Goal: Information Seeking & Learning: Learn about a topic

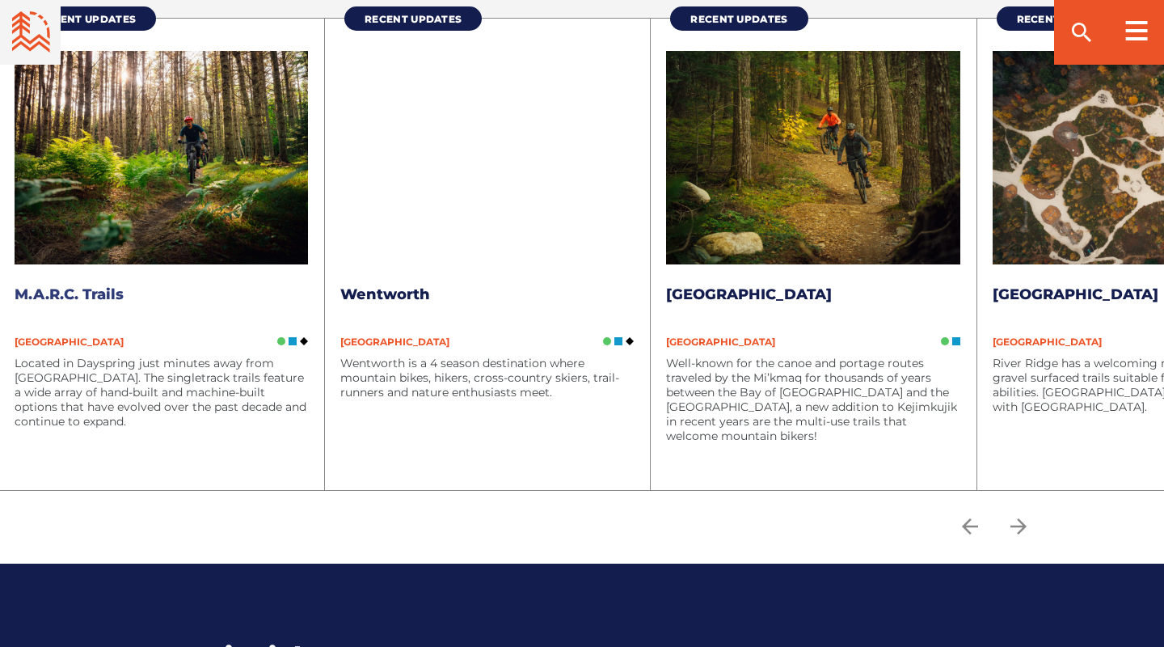
scroll to position [2101, 0]
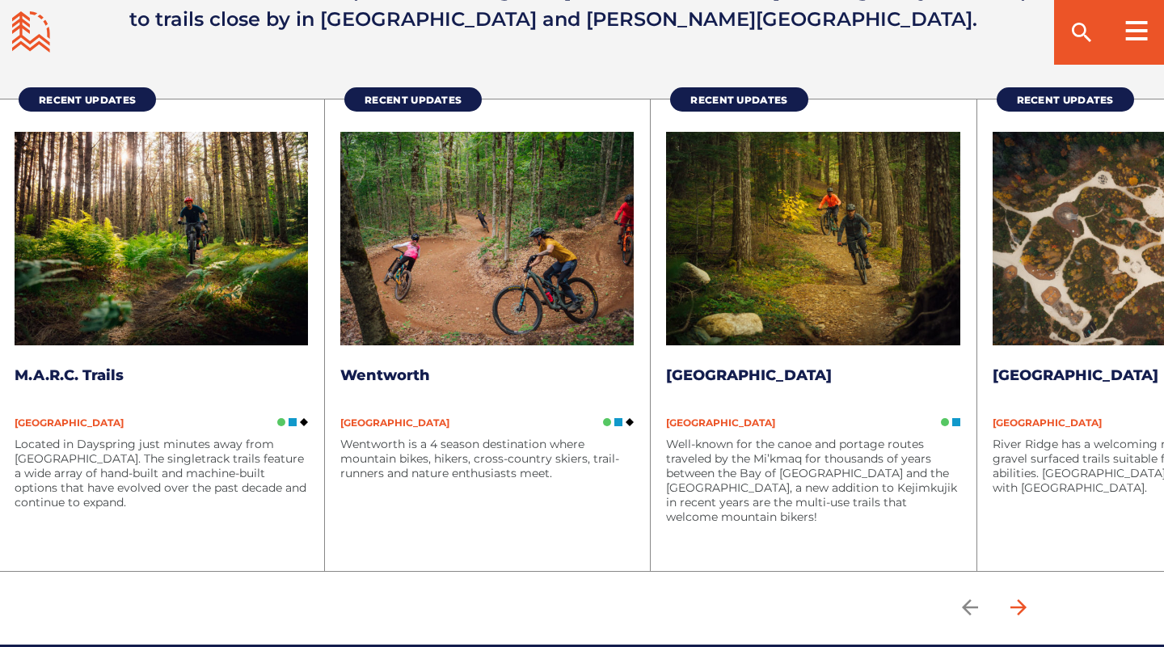
click at [1019, 606] on icon "arrow forward" at bounding box center [1018, 607] width 16 height 16
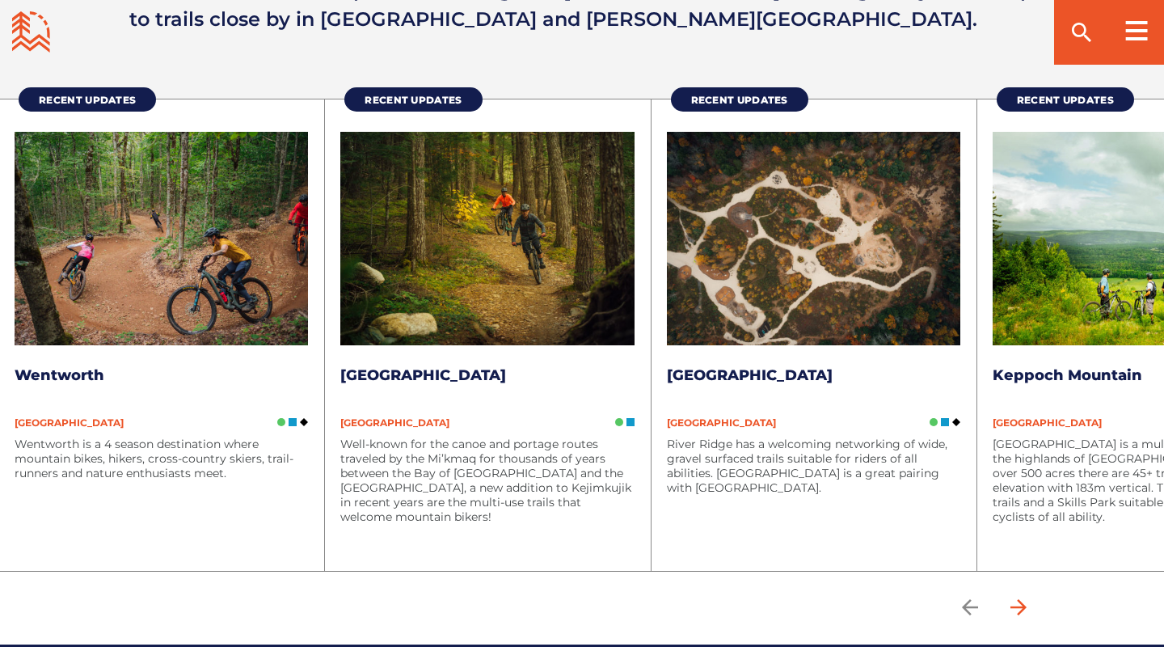
click at [1019, 606] on icon "arrow forward" at bounding box center [1018, 607] width 16 height 16
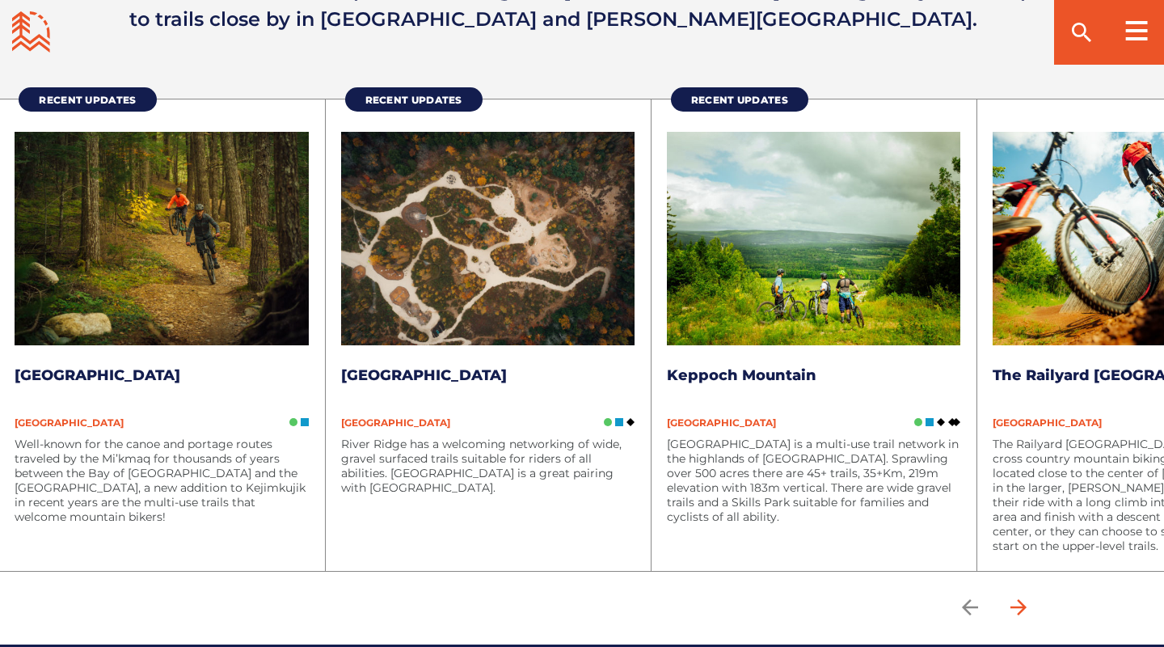
click at [1019, 606] on icon "arrow forward" at bounding box center [1018, 607] width 16 height 16
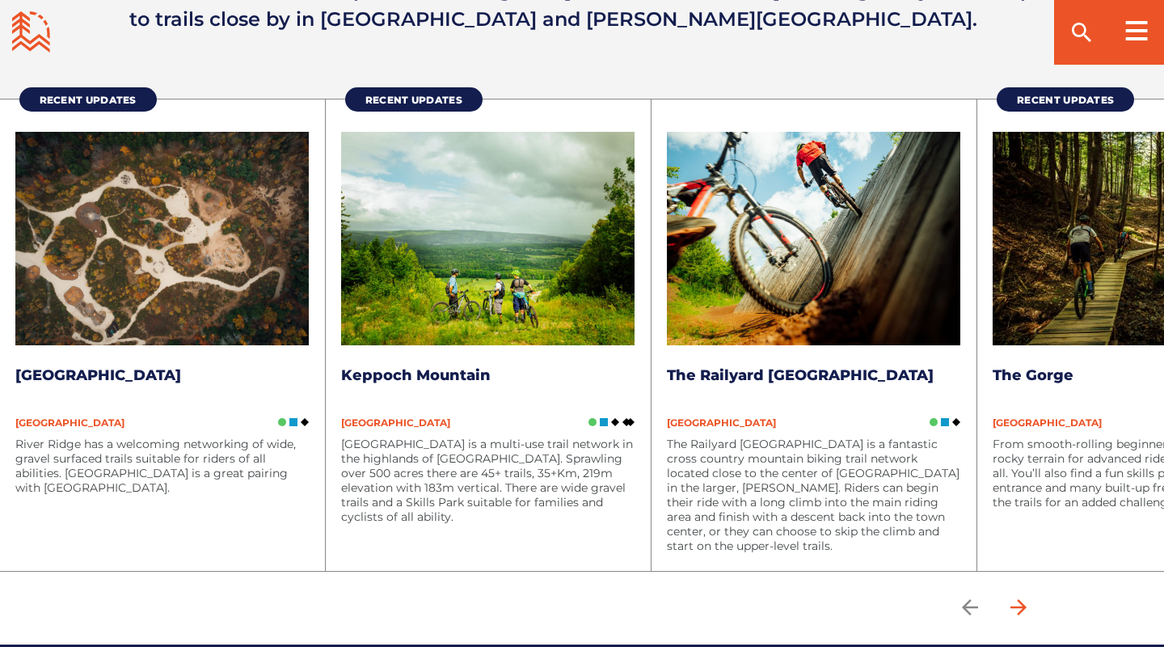
click at [1019, 606] on icon "arrow forward" at bounding box center [1018, 607] width 16 height 16
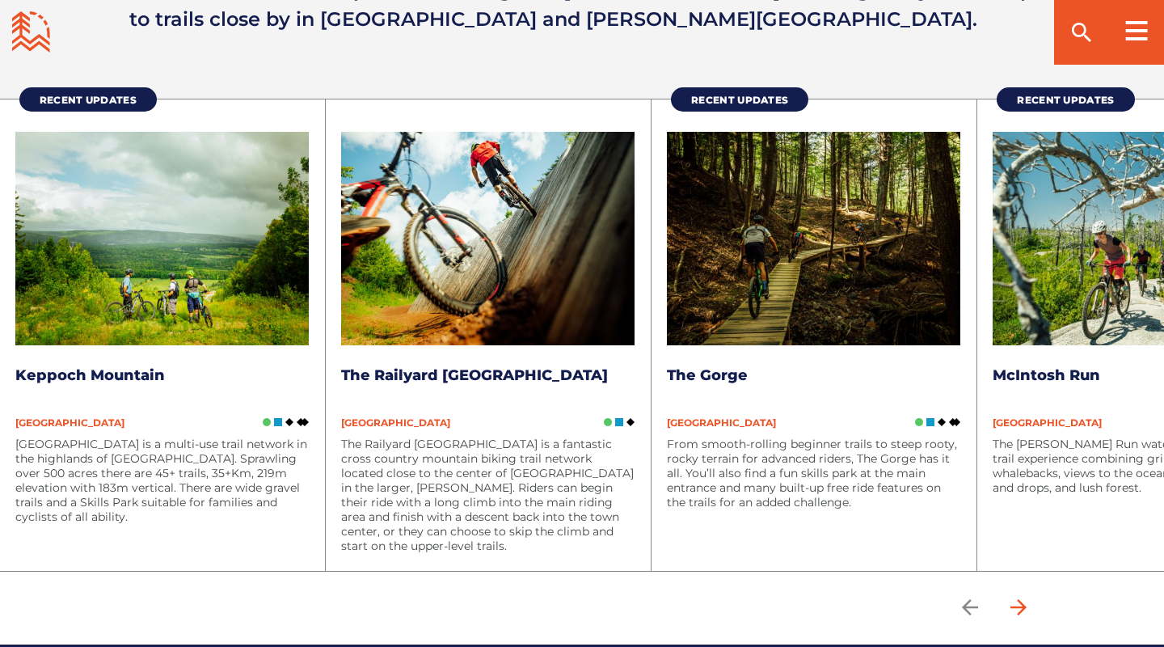
click at [1019, 606] on icon "arrow forward" at bounding box center [1018, 607] width 16 height 16
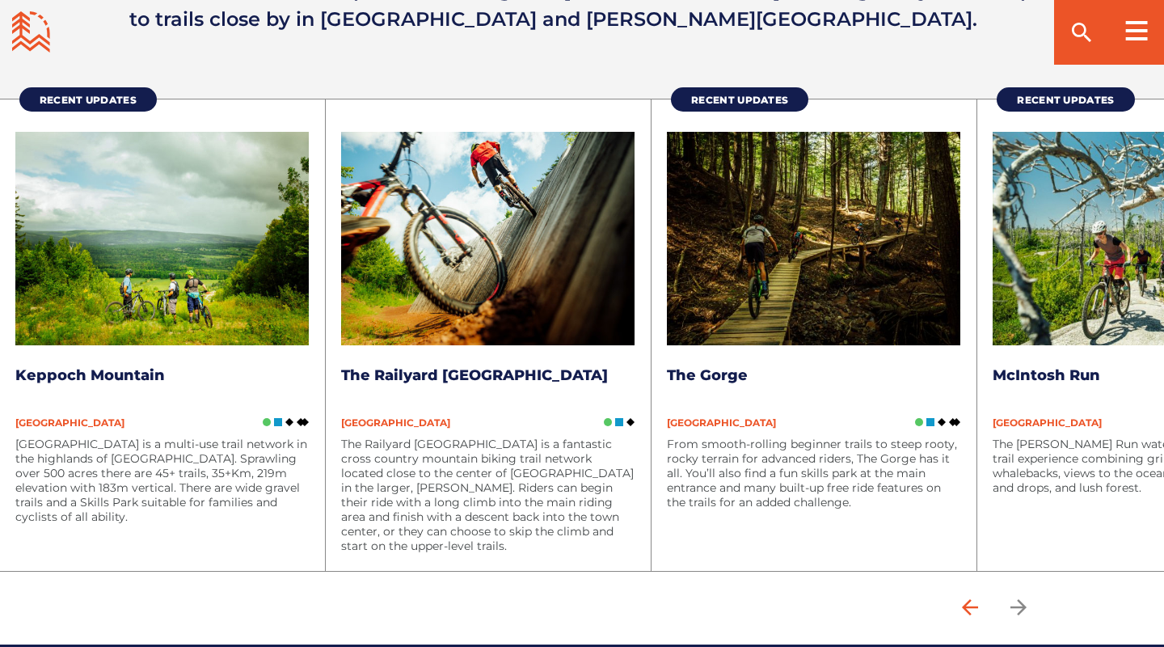
click at [978, 600] on icon "arrow back" at bounding box center [970, 607] width 24 height 24
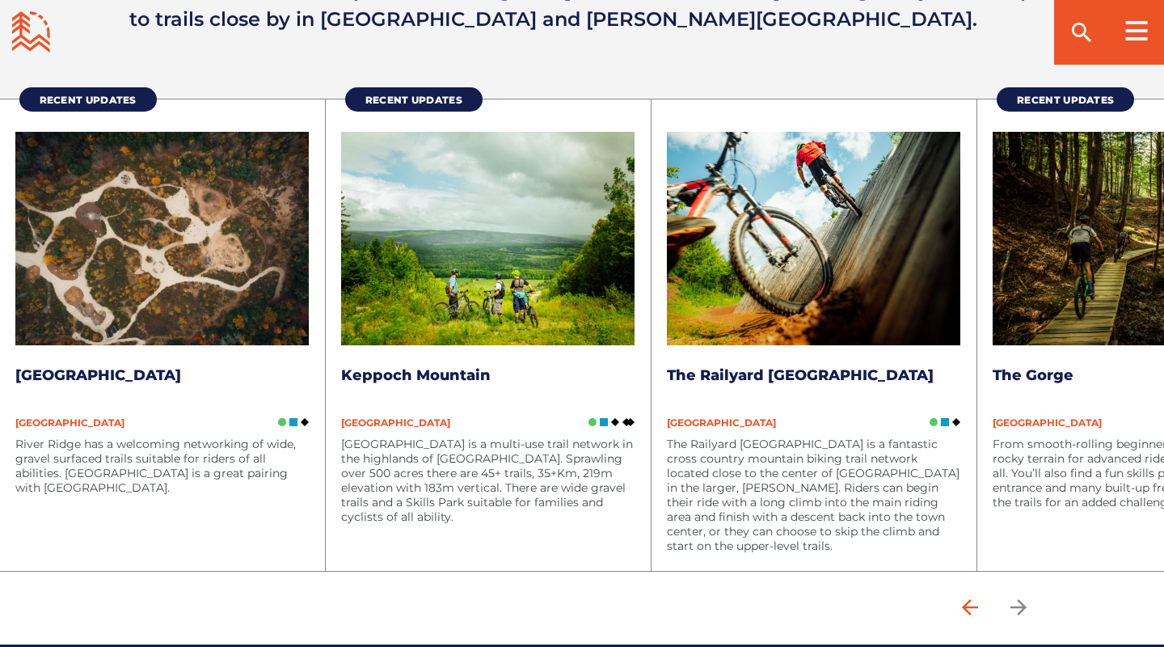
click at [978, 600] on icon "arrow back" at bounding box center [970, 607] width 24 height 24
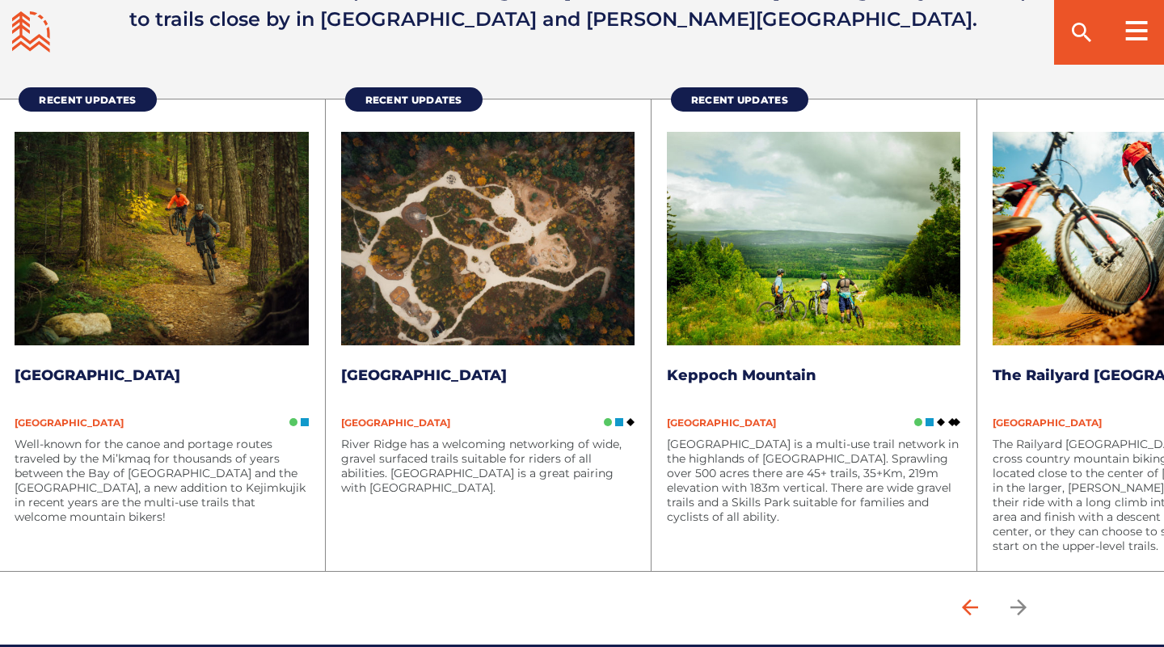
click at [978, 600] on icon "arrow back" at bounding box center [970, 607] width 24 height 24
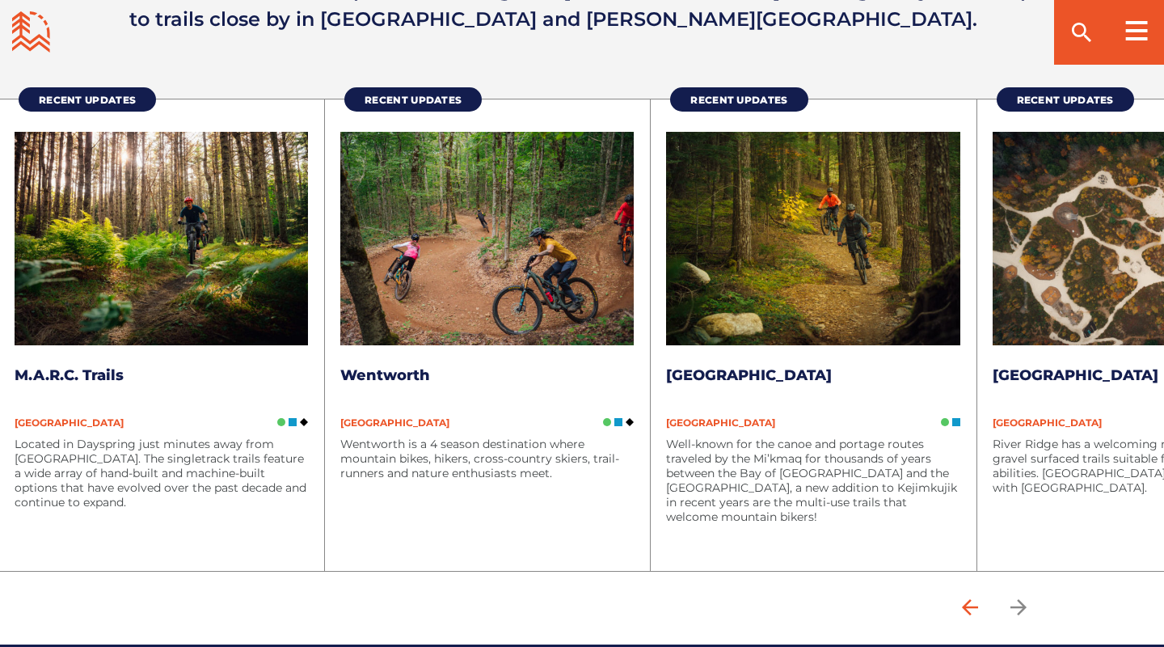
click at [978, 600] on icon "arrow back" at bounding box center [970, 607] width 24 height 24
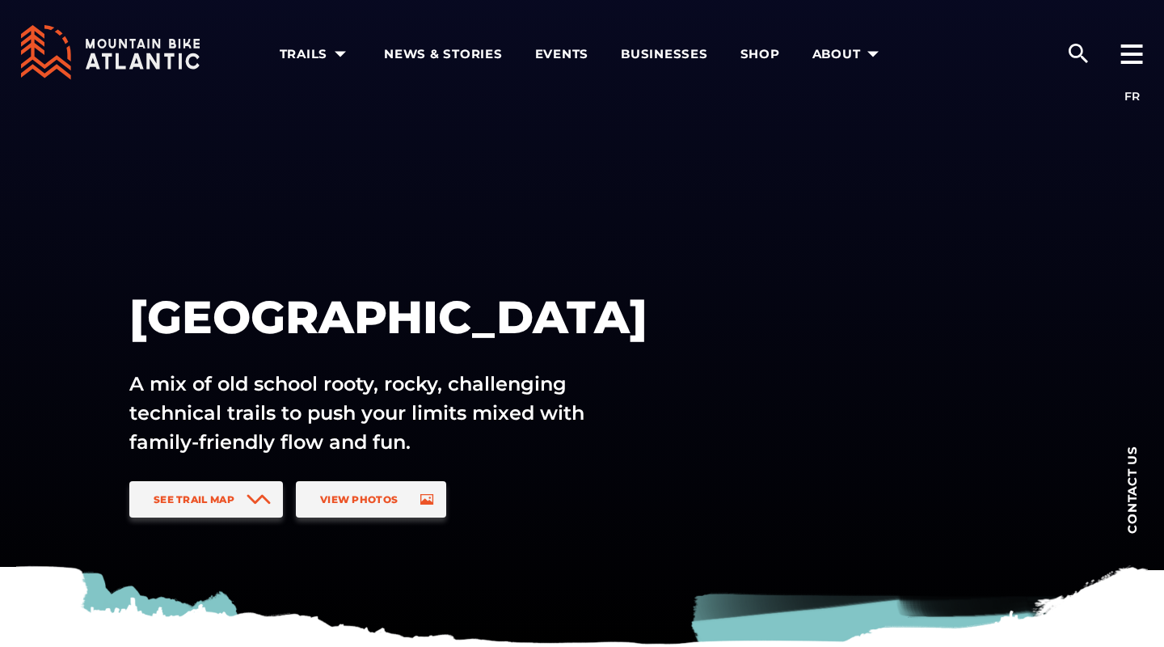
scroll to position [0, 0]
click at [828, 388] on div "Nova Scotia A mix of old school rooty, rocky, challenging technical trails to p…" at bounding box center [581, 323] width 1131 height 647
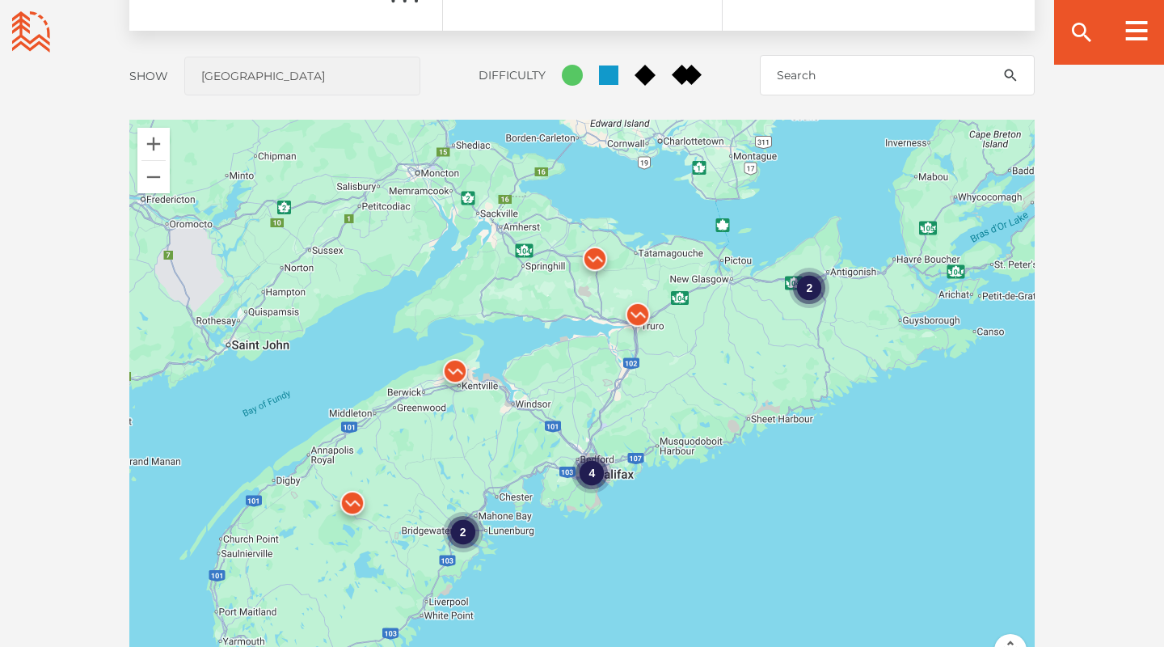
scroll to position [1359, 0]
click at [595, 259] on img at bounding box center [595, 262] width 48 height 48
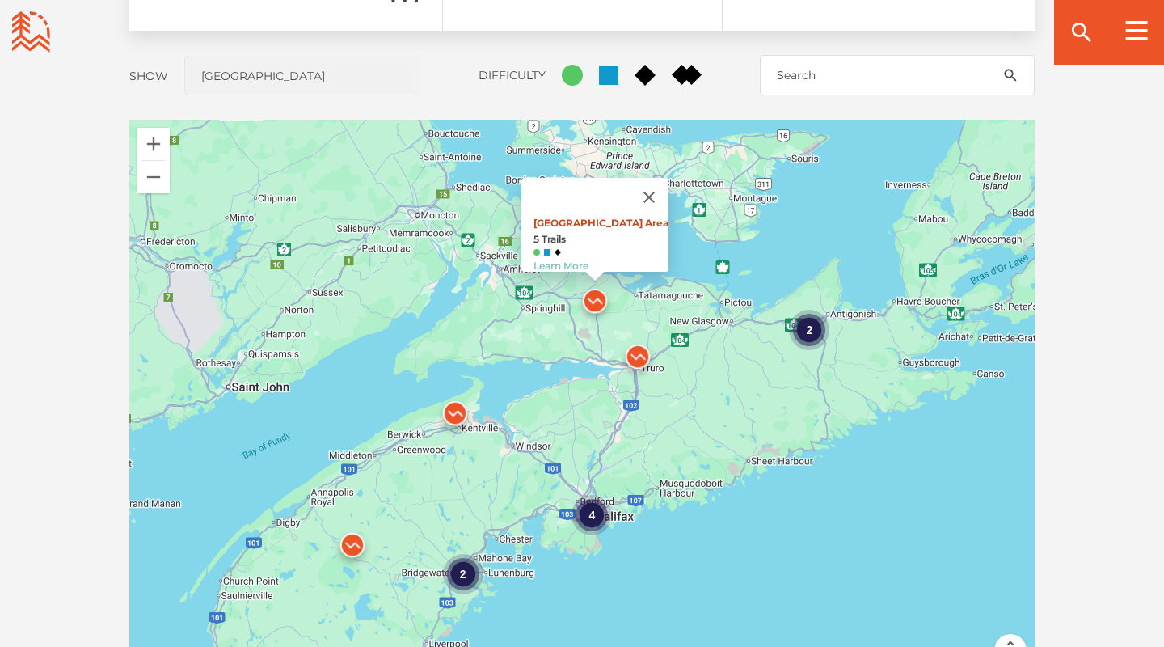
click at [557, 217] on link "[GEOGRAPHIC_DATA] Area" at bounding box center [600, 223] width 135 height 12
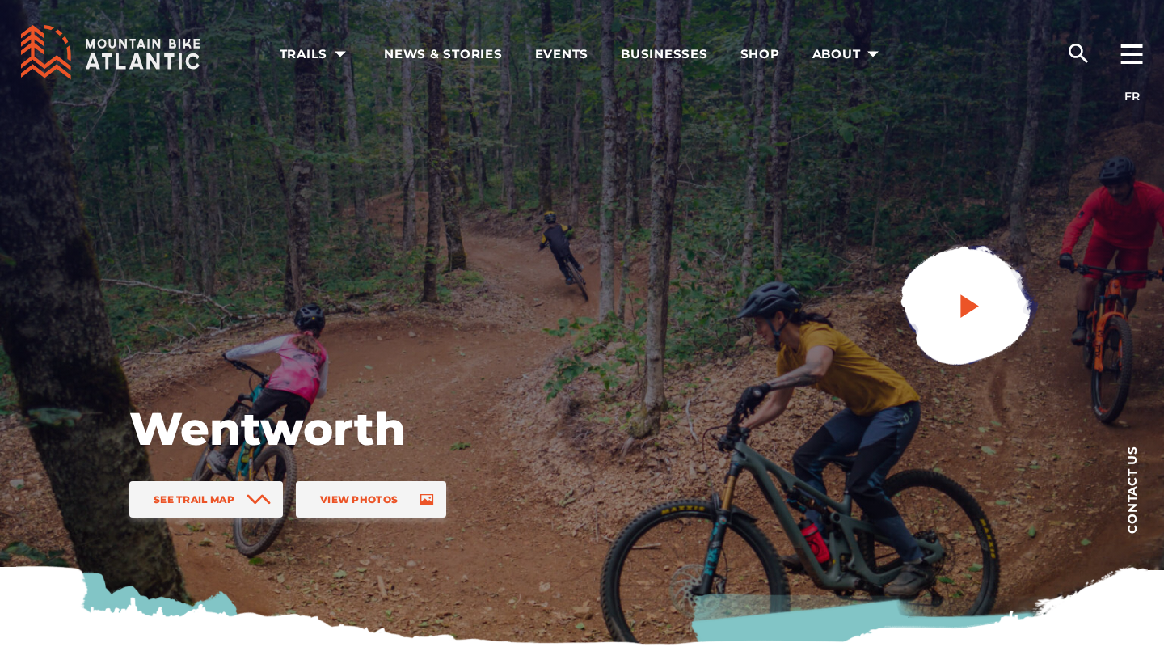
click at [972, 308] on icon "play" at bounding box center [969, 305] width 19 height 23
